Goal: Information Seeking & Learning: Learn about a topic

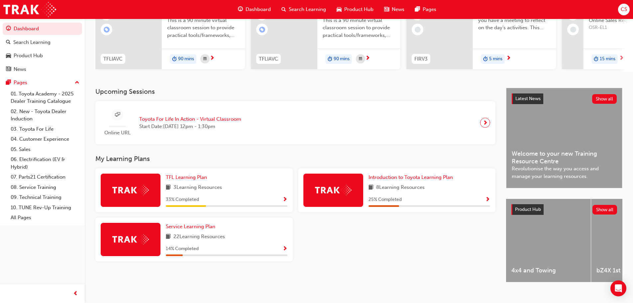
scroll to position [94, 0]
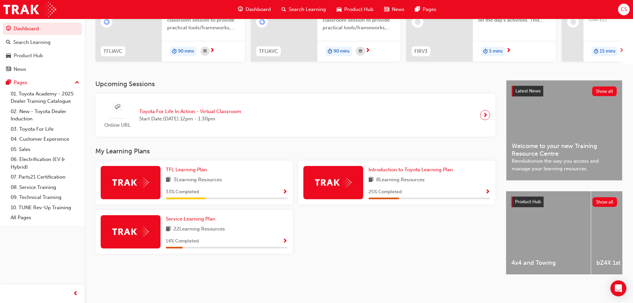
click at [284, 238] on span "Show Progress" at bounding box center [285, 241] width 5 height 6
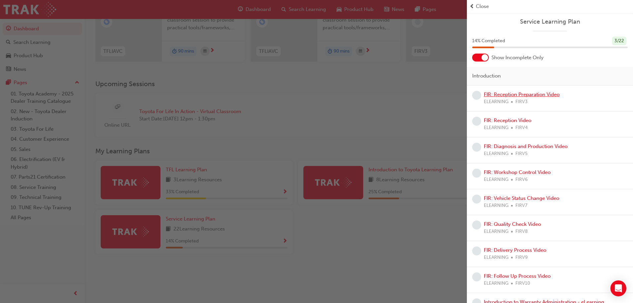
click at [497, 93] on link "FIR: Reception Preparation Video" at bounding box center [522, 94] width 76 height 6
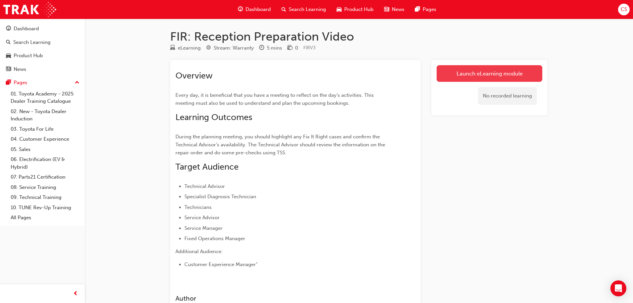
click at [460, 72] on link "Launch eLearning module" at bounding box center [490, 73] width 106 height 17
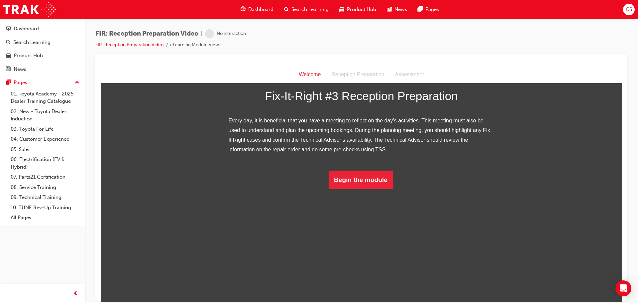
scroll to position [44, 0]
click at [362, 189] on button "Begin the module" at bounding box center [361, 179] width 64 height 19
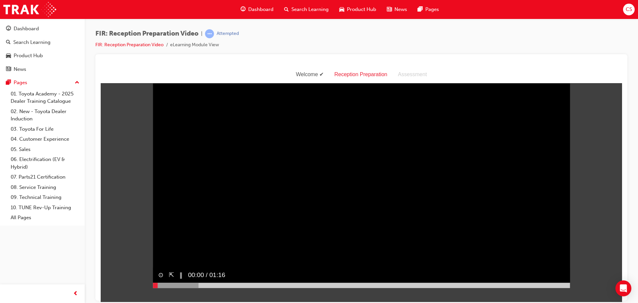
scroll to position [0, 0]
drag, startPoint x: 304, startPoint y: 184, endPoint x: 252, endPoint y: 181, distance: 51.9
click at [252, 181] on video "Sorry, your browser does not support embedded videos. Download Instead" at bounding box center [361, 183] width 417 height 209
click at [412, 50] on div "FIR: Reception Preparation Video | Attempted FIR: Reception Preparation Video e…" at bounding box center [361, 41] width 532 height 25
click at [302, 247] on video "Sorry, your browser does not support embedded videos. Download Instead" at bounding box center [361, 183] width 417 height 209
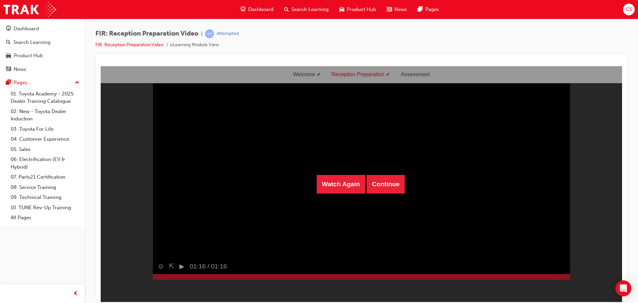
scroll to position [16, 0]
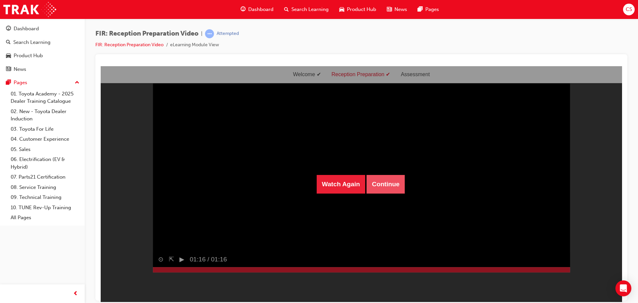
click at [378, 184] on button "Continue" at bounding box center [386, 184] width 38 height 19
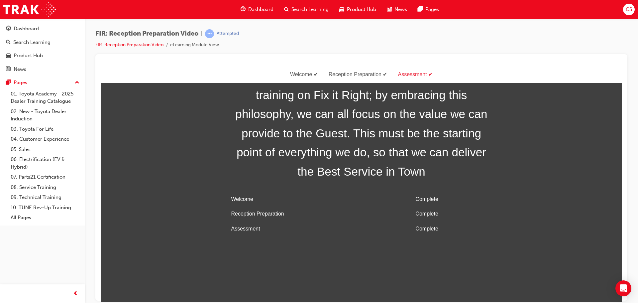
scroll to position [0, 0]
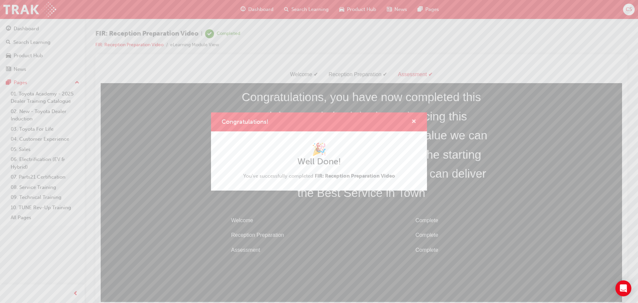
click at [416, 122] on div "Congratulations!" at bounding box center [319, 121] width 216 height 19
click at [414, 121] on span "cross-icon" at bounding box center [414, 122] width 5 height 6
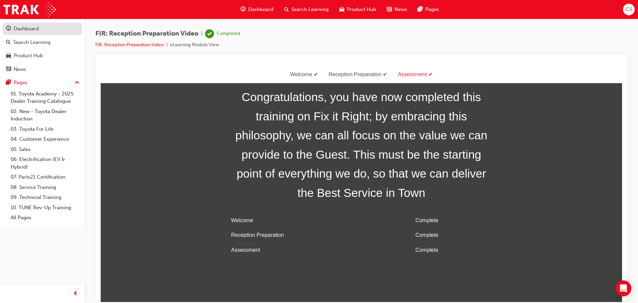
click at [4, 27] on link "Dashboard" at bounding box center [42, 29] width 79 height 12
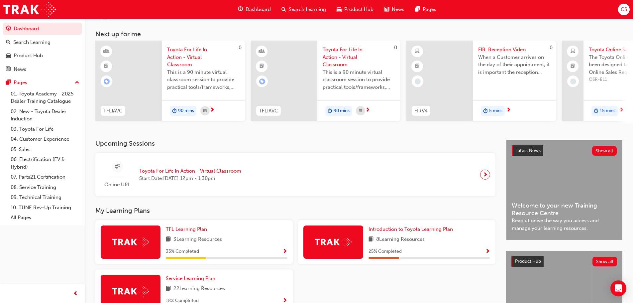
scroll to position [94, 0]
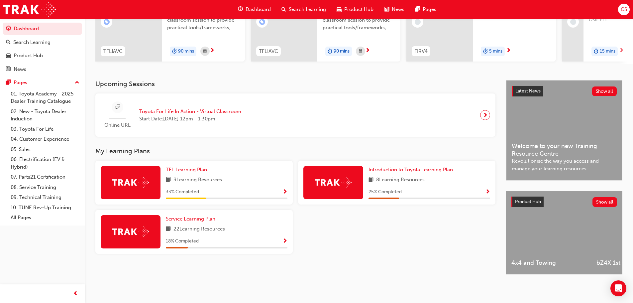
click at [282, 238] on div "18 % Completed" at bounding box center [227, 241] width 122 height 8
click at [280, 240] on div "18 % Completed" at bounding box center [227, 241] width 122 height 8
click at [283, 238] on span "Show Progress" at bounding box center [285, 241] width 5 height 6
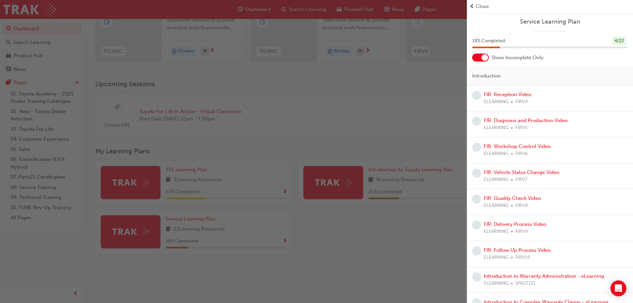
click at [482, 57] on div at bounding box center [485, 57] width 7 height 7
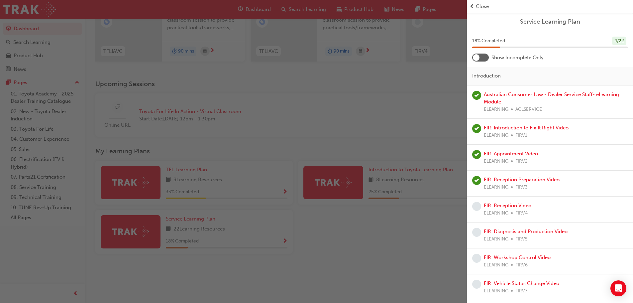
click at [482, 57] on div at bounding box center [480, 58] width 17 height 8
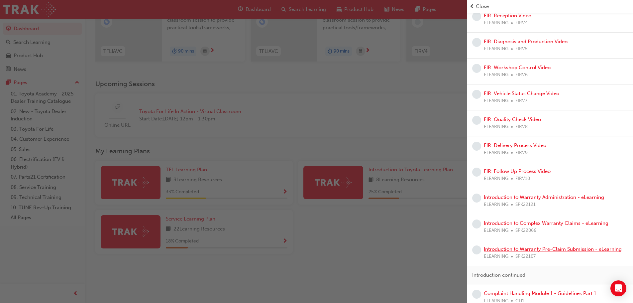
scroll to position [0, 0]
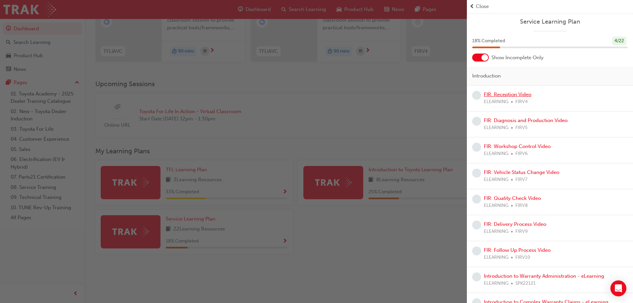
click at [499, 93] on link "FIR: Reception Video" at bounding box center [508, 94] width 48 height 6
